Goal: Find specific page/section: Find specific page/section

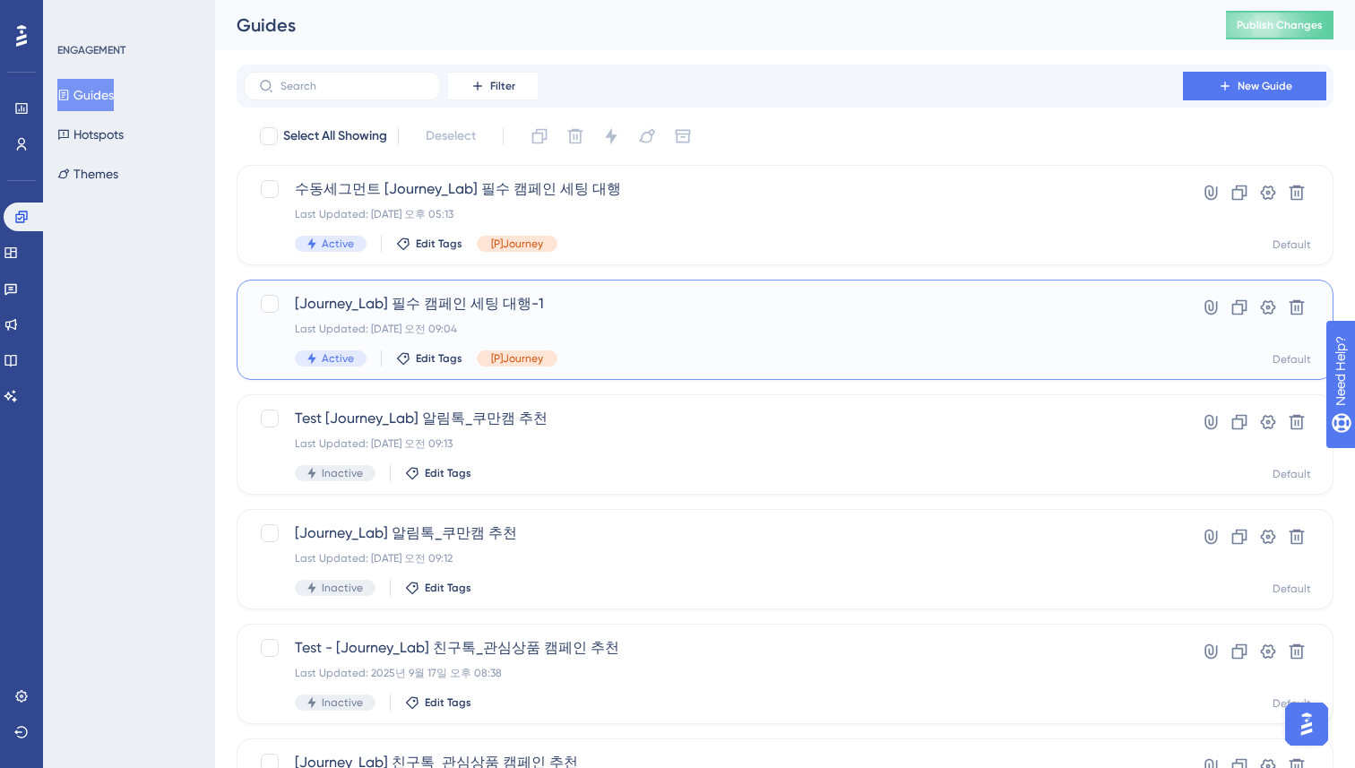
click at [608, 303] on span "[Journey_Lab] 필수 캠페인 세팅 대행-1" at bounding box center [713, 304] width 837 height 22
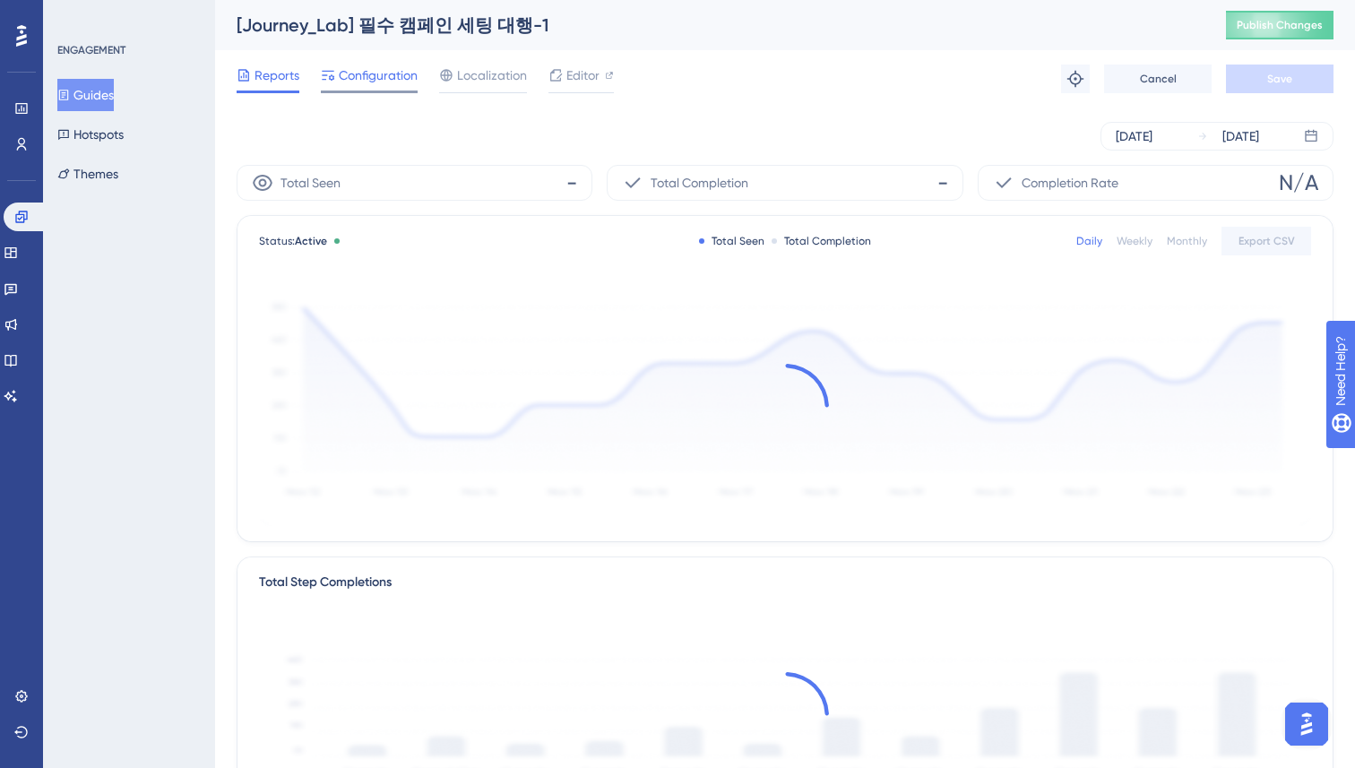
click at [372, 71] on span "Configuration" at bounding box center [378, 76] width 79 height 22
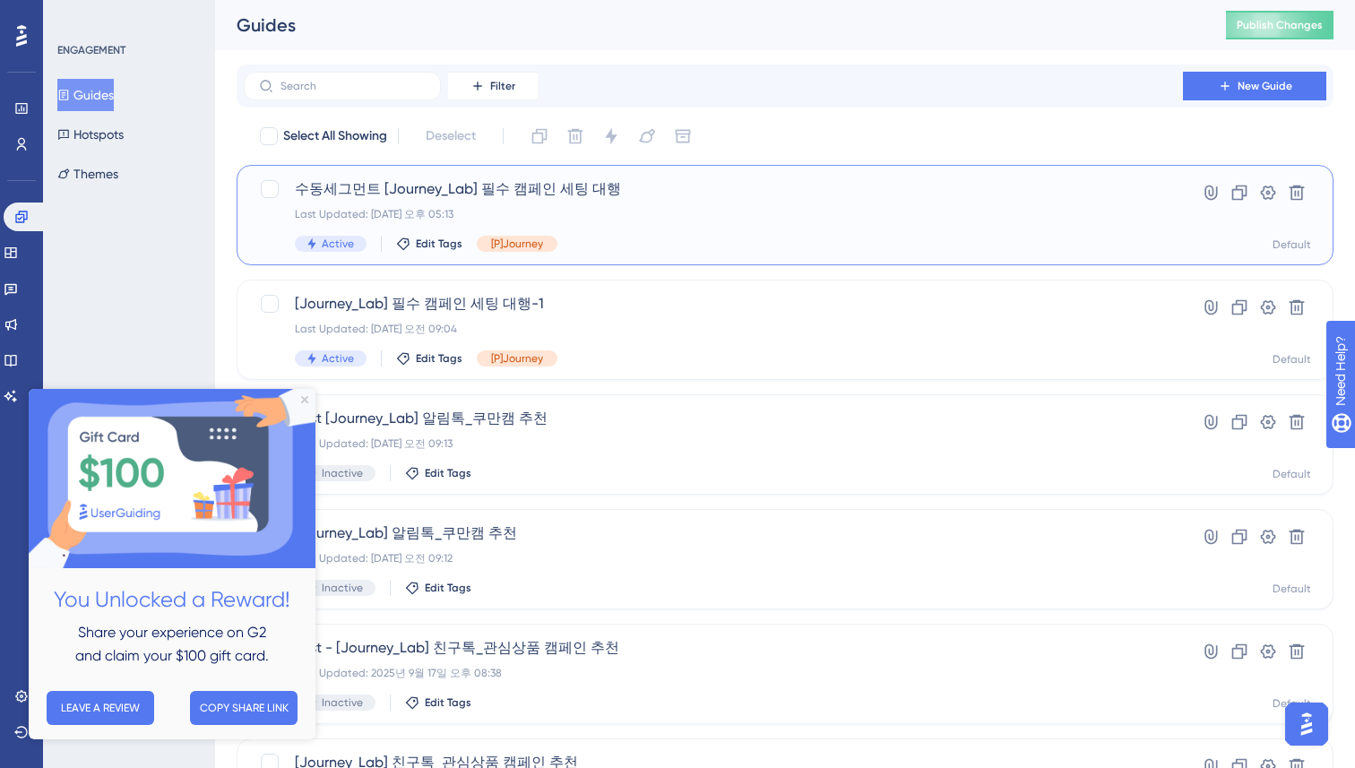
click at [603, 187] on span "수동세그먼트 [Journey_Lab] 필수 캠페인 세팅 대행" at bounding box center [713, 189] width 837 height 22
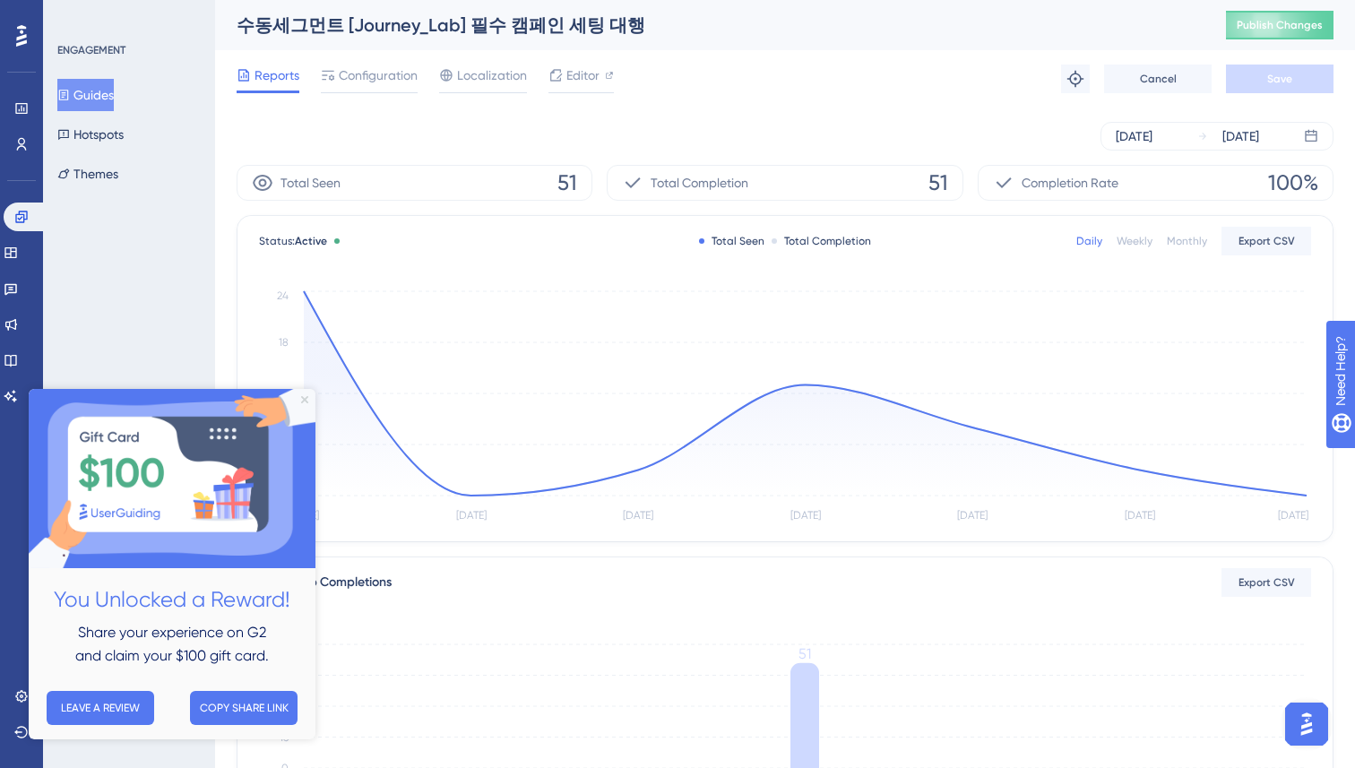
click at [304, 396] on icon "Close Preview" at bounding box center [304, 399] width 7 height 7
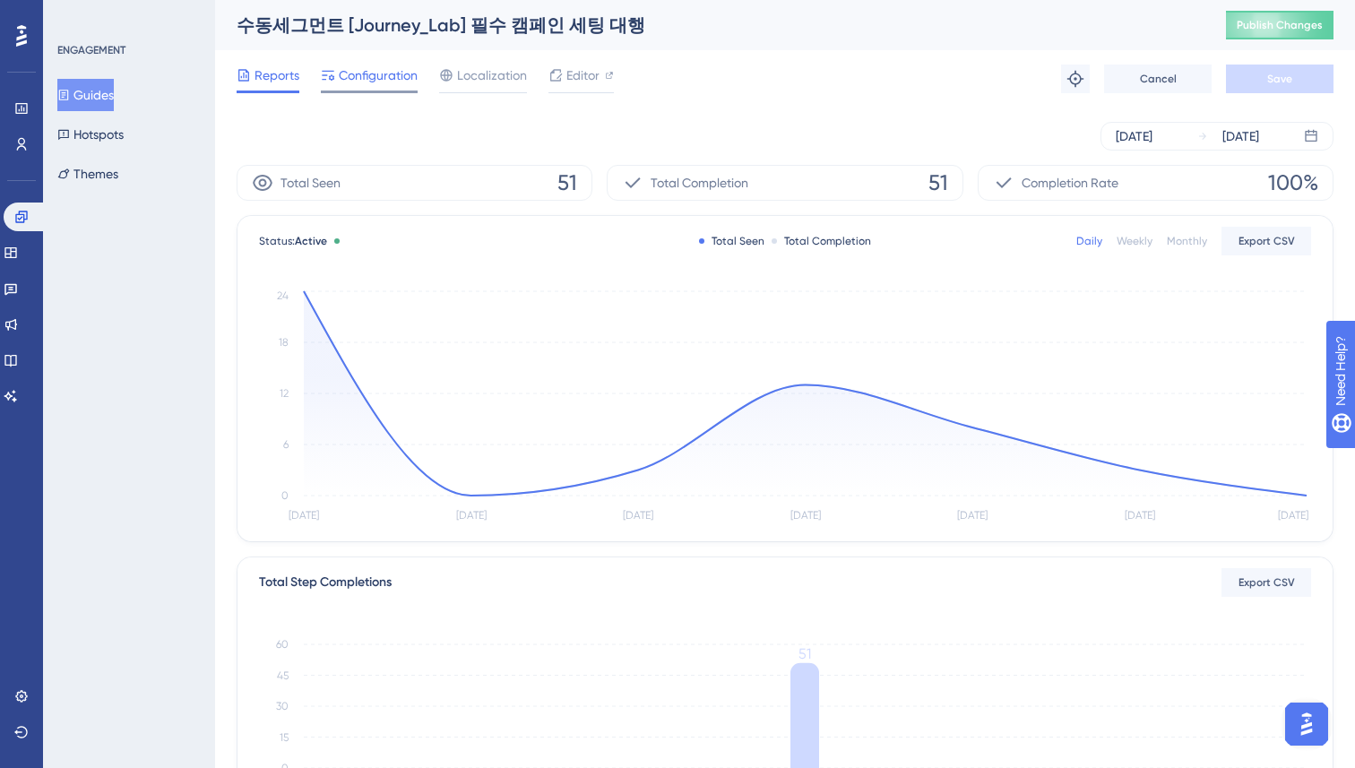
click at [386, 76] on span "Configuration" at bounding box center [378, 76] width 79 height 22
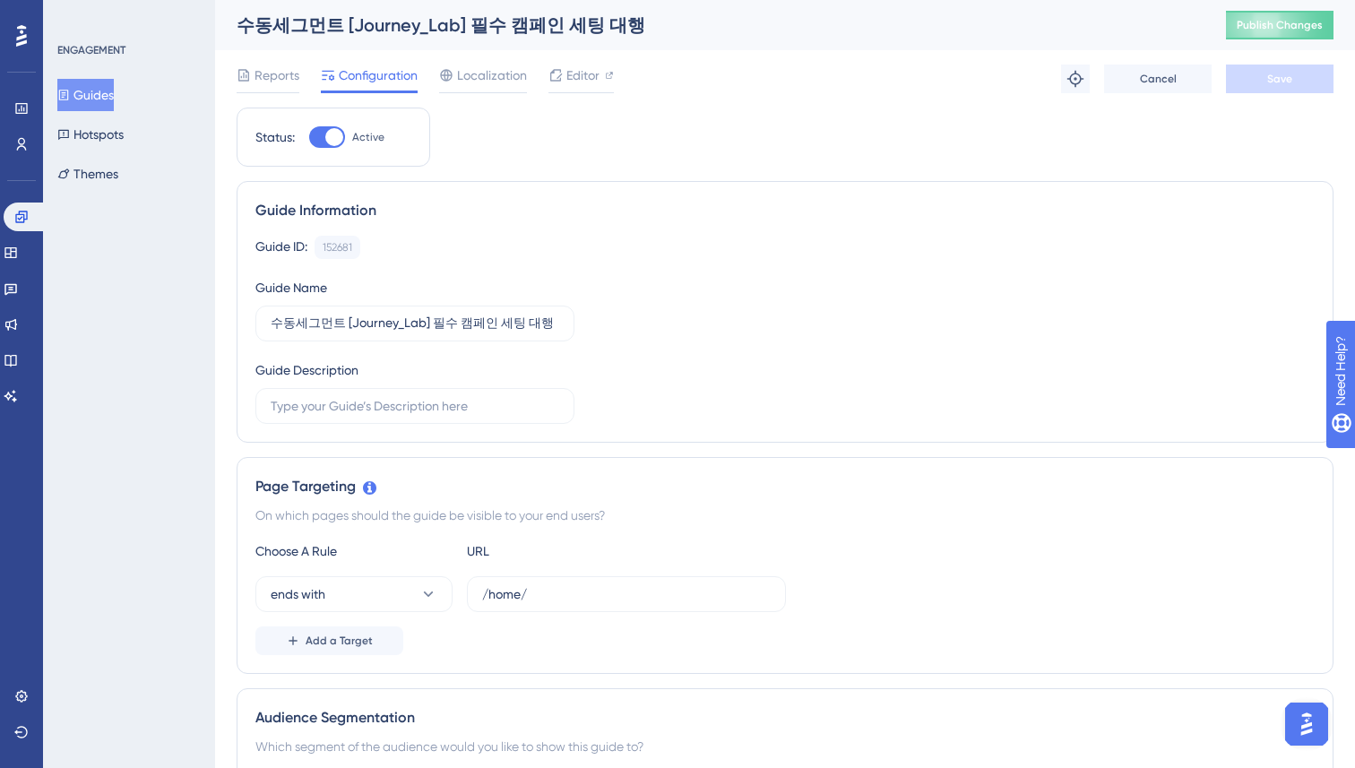
click at [842, 280] on div "Guide ID: 152681 Copy Guide Name 수동세그먼트 [Journey_Lab] 필수 캠페인 세팅 대행 Guide Descri…" at bounding box center [784, 330] width 1059 height 188
